Goal: Task Accomplishment & Management: Use online tool/utility

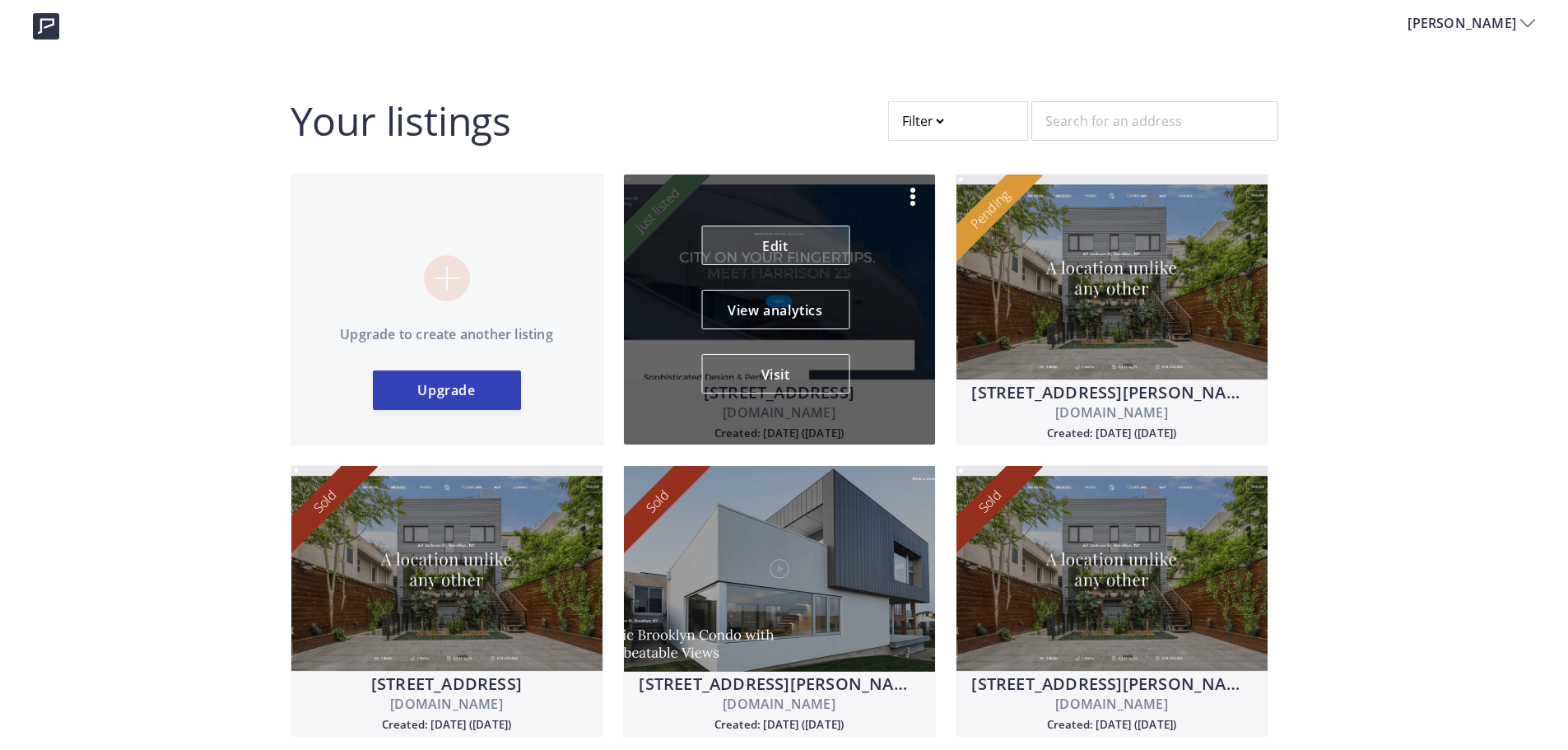
click at [776, 260] on link "Edit" at bounding box center [775, 245] width 148 height 39
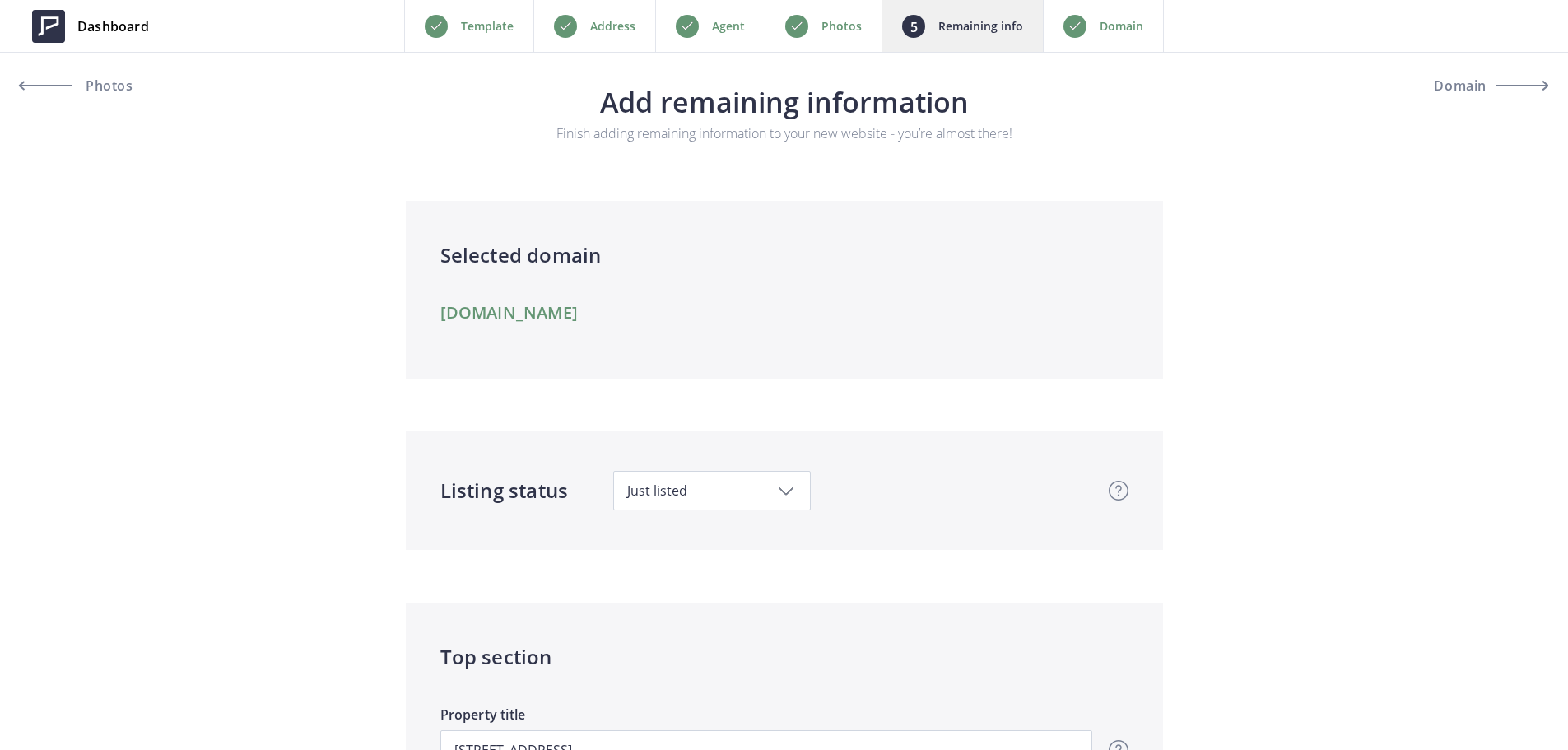
click at [758, 490] on span "Just listed" at bounding box center [711, 490] width 169 height 18
click at [684, 656] on span "Pending" at bounding box center [718, 671] width 185 height 35
type input "509,000"
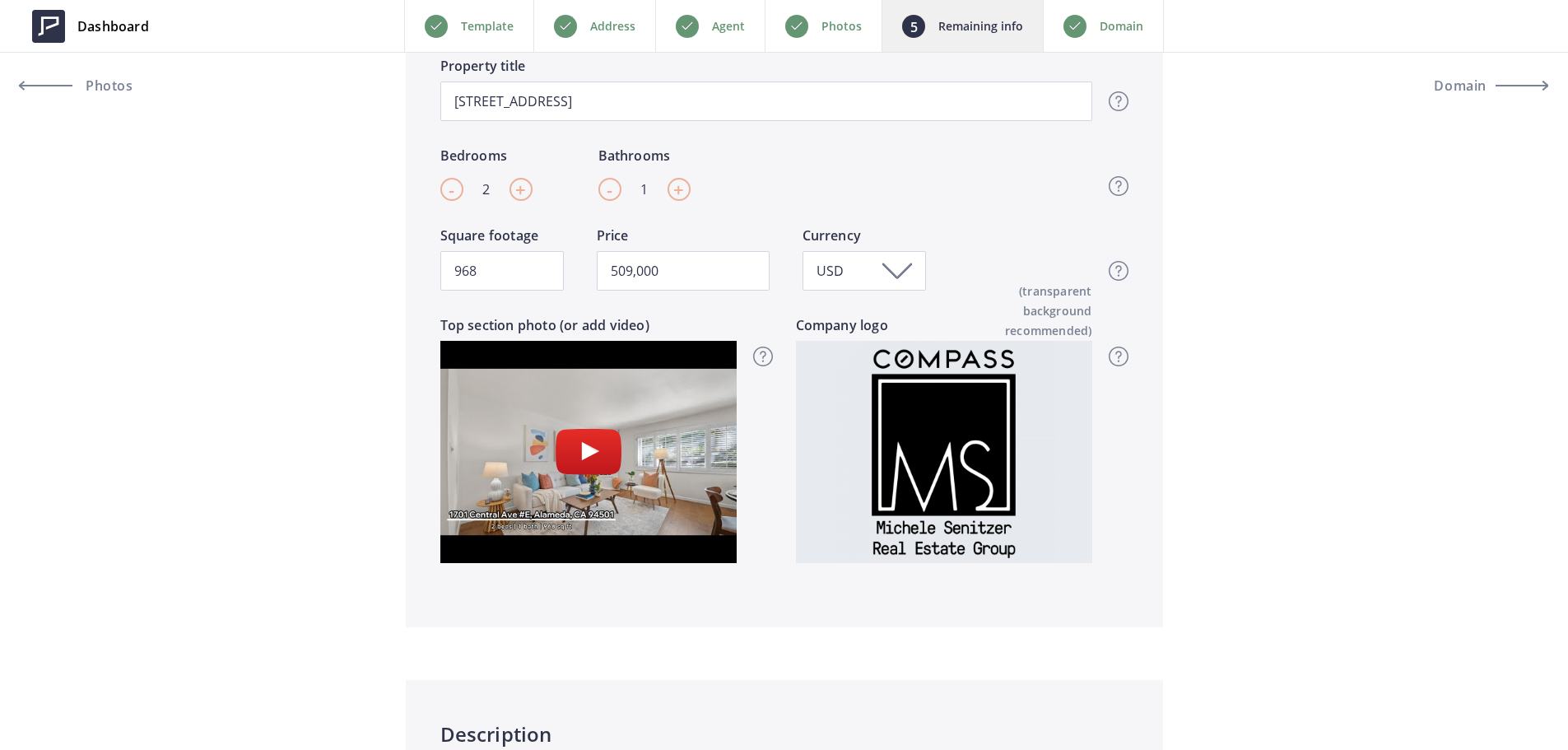
scroll to position [659, 0]
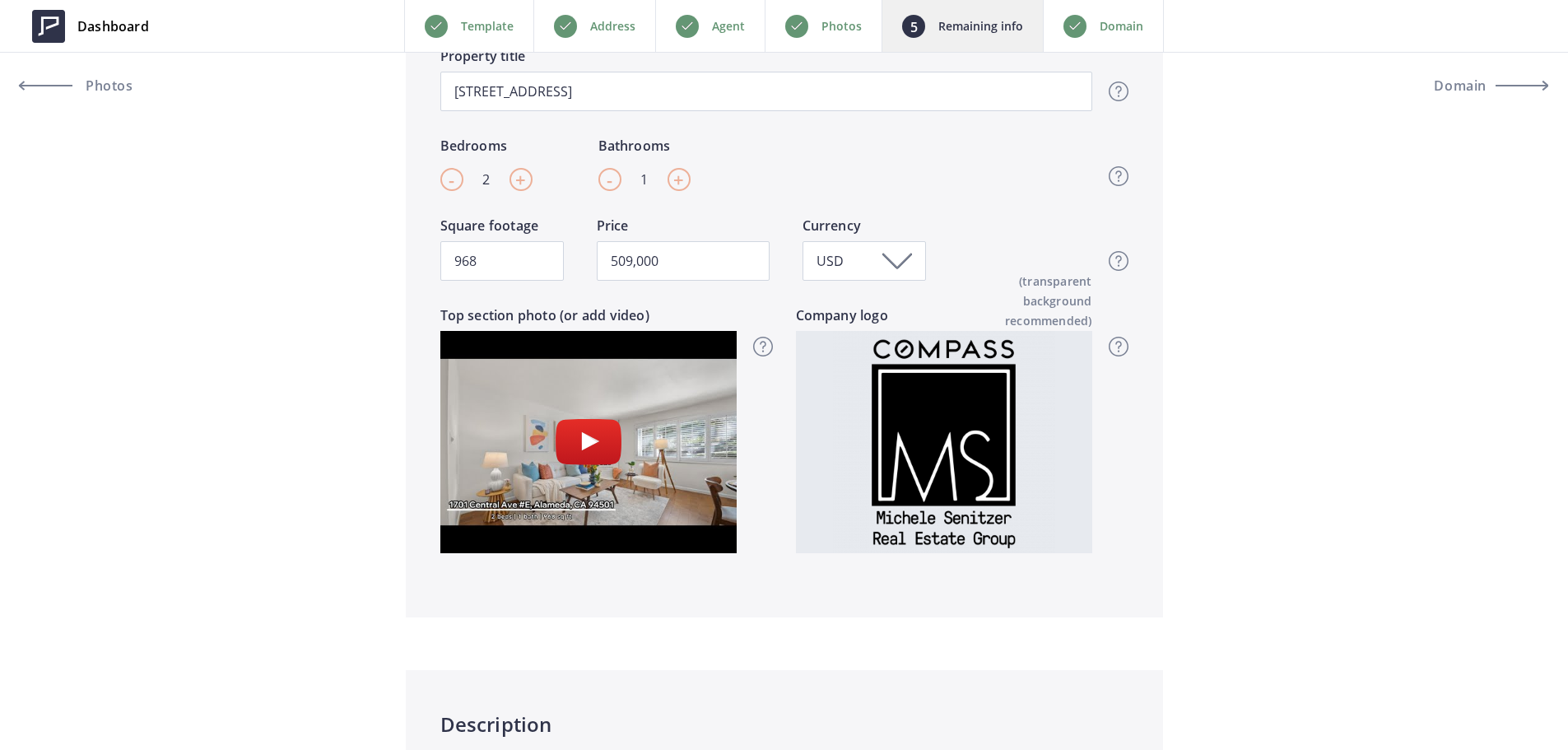
click at [1149, 38] on div "Domain" at bounding box center [1103, 26] width 121 height 52
